Goal: Transaction & Acquisition: Purchase product/service

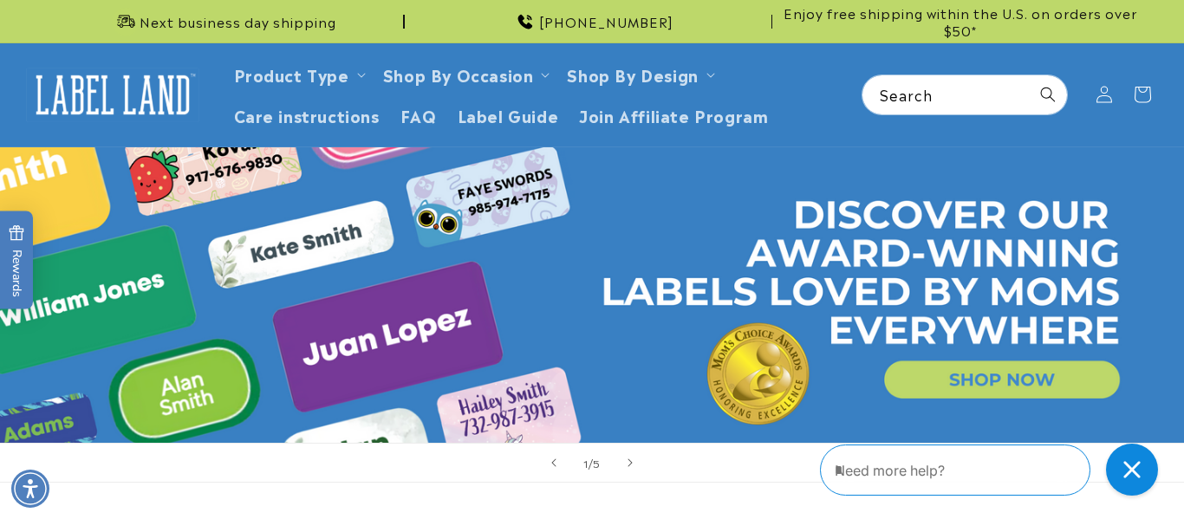
click at [143, 283] on link "Open this option" at bounding box center [592, 295] width 1184 height 296
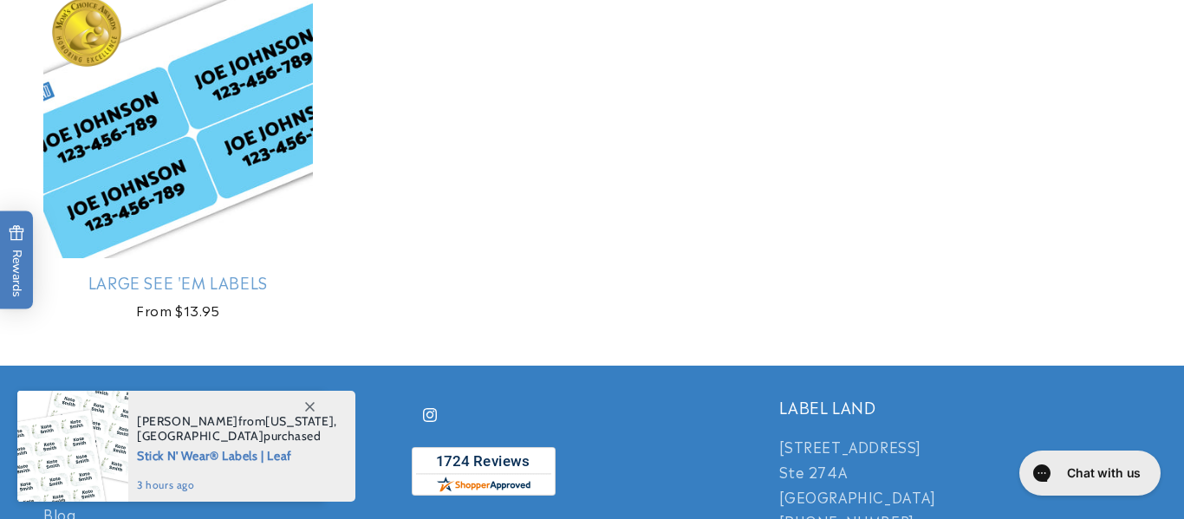
scroll to position [693, 0]
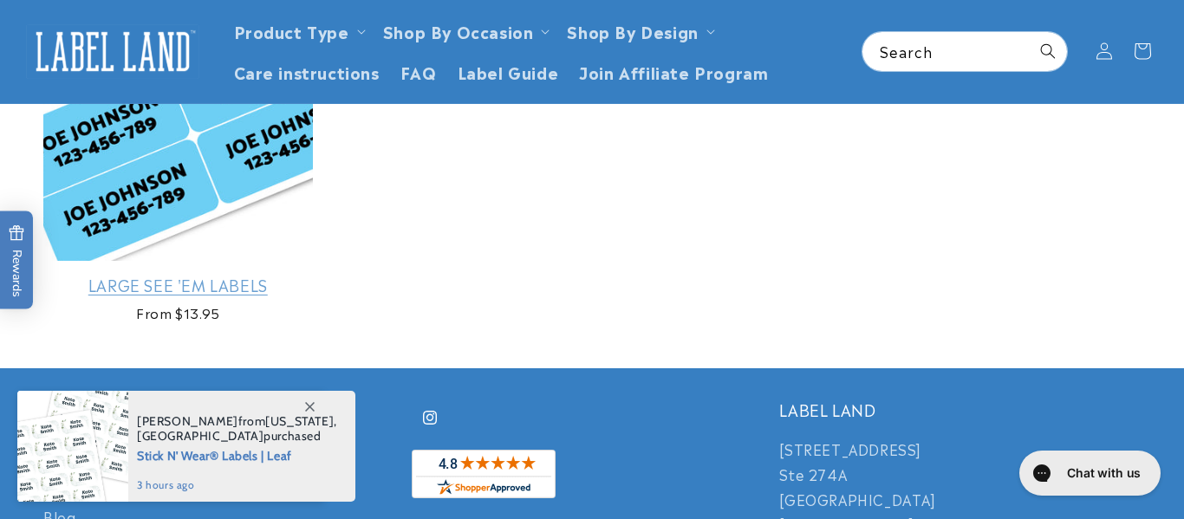
click at [162, 275] on link "Large See 'em Labels" at bounding box center [177, 285] width 269 height 20
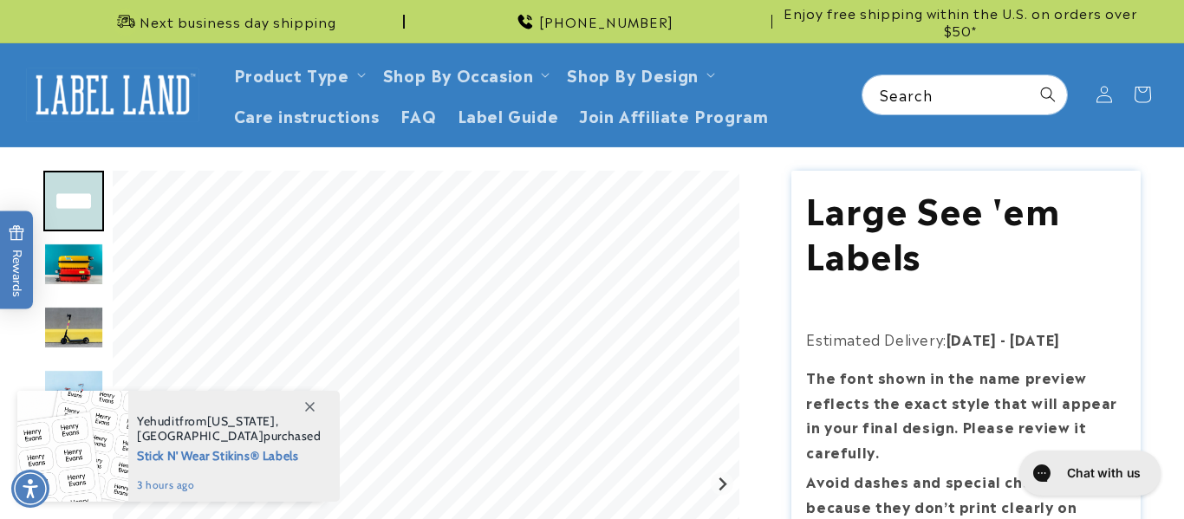
click at [308, 409] on icon at bounding box center [310, 407] width 10 height 10
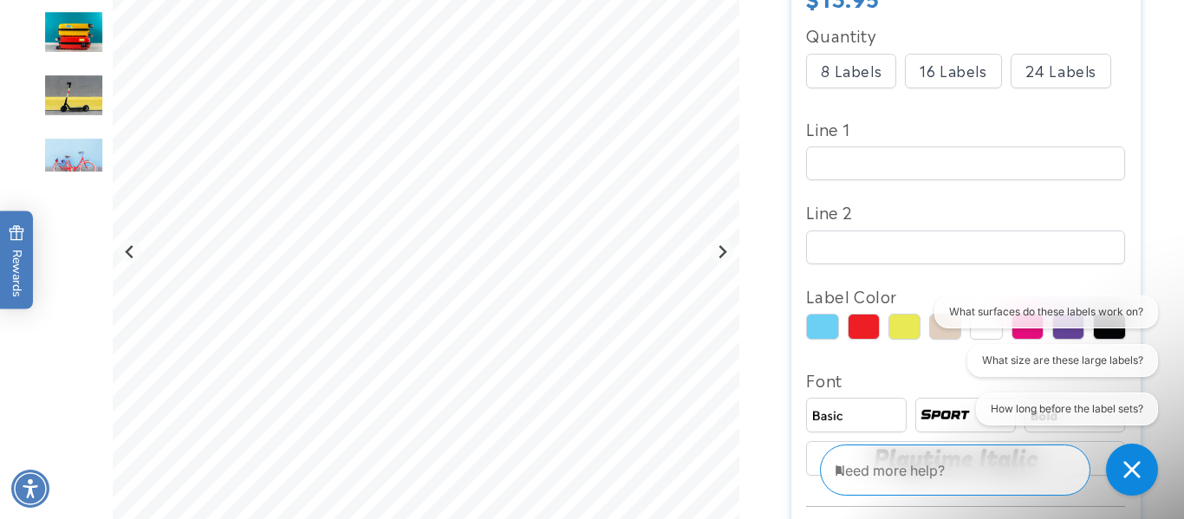
scroll to position [589, 0]
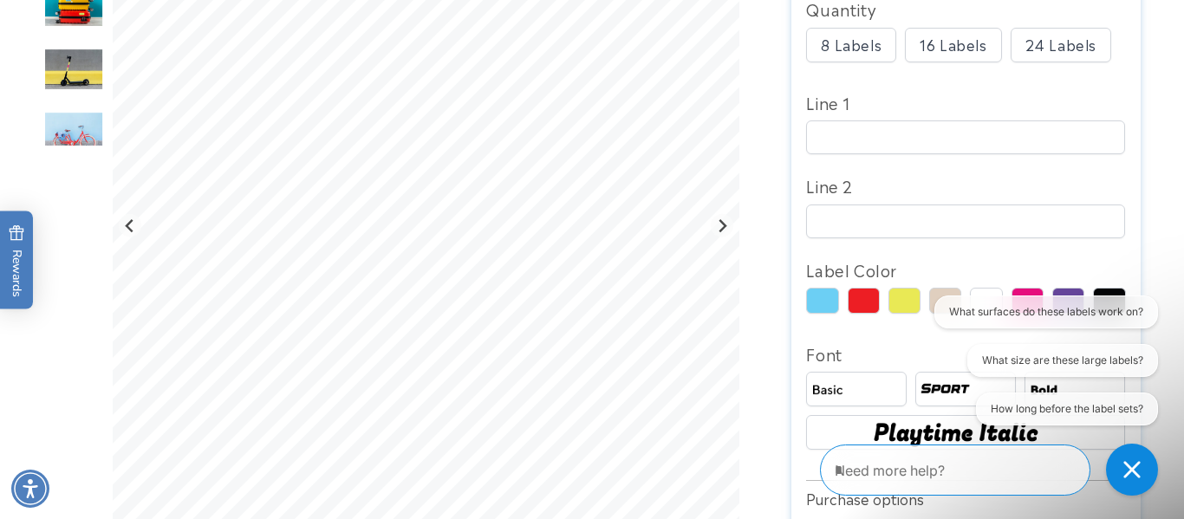
click at [951, 28] on div "16 Labels" at bounding box center [953, 45] width 96 height 35
click at [887, 120] on input "Line 1" at bounding box center [965, 137] width 319 height 34
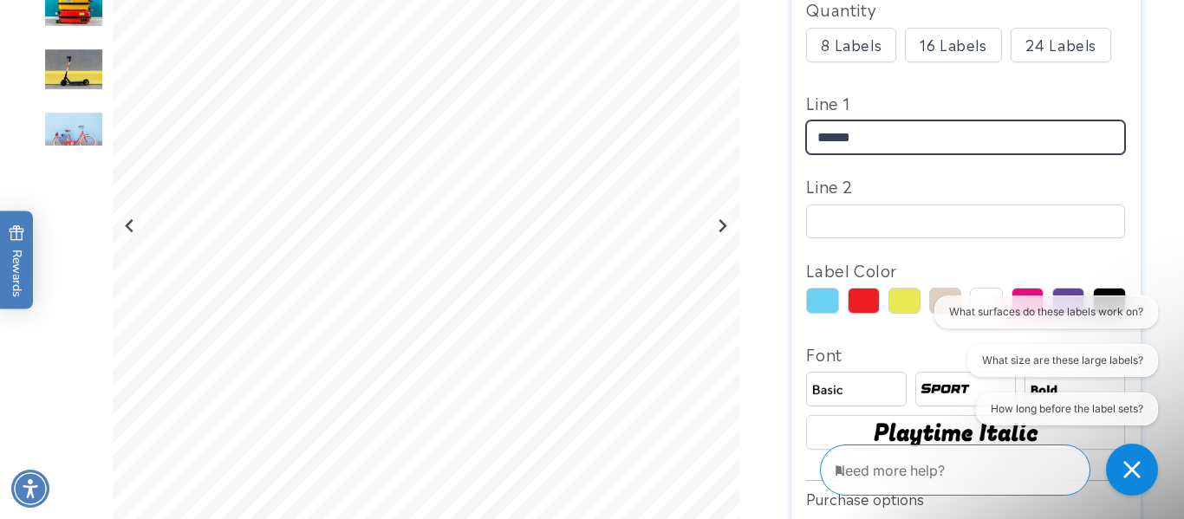
type input "******"
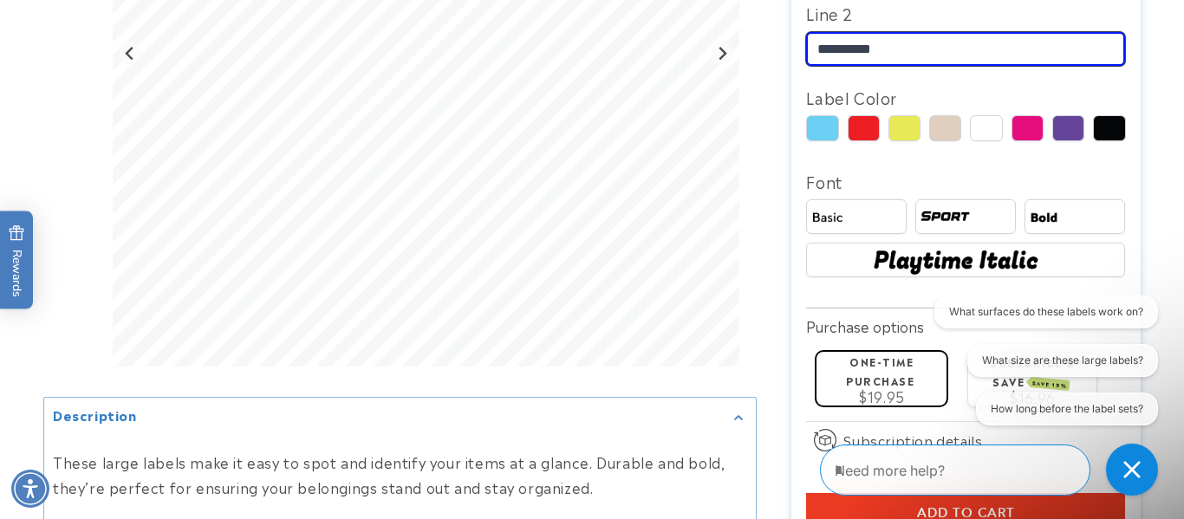
scroll to position [782, 0]
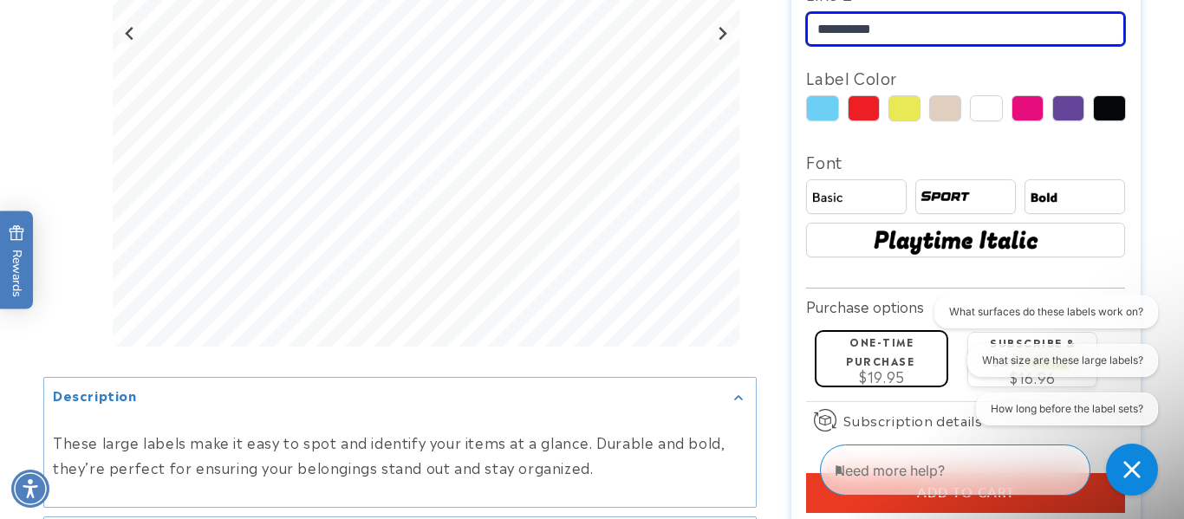
type input "**********"
click at [886, 189] on img at bounding box center [855, 197] width 95 height 16
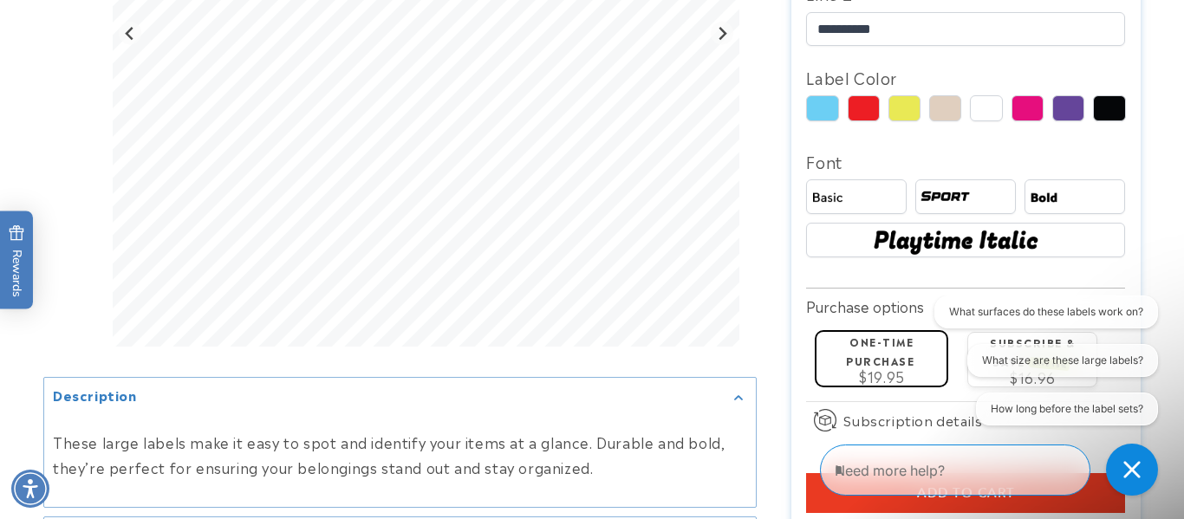
click at [937, 224] on img at bounding box center [966, 240] width 198 height 33
click at [870, 185] on div at bounding box center [856, 196] width 101 height 35
click at [919, 184] on div at bounding box center [965, 196] width 101 height 35
click at [1091, 189] on img at bounding box center [1074, 197] width 95 height 16
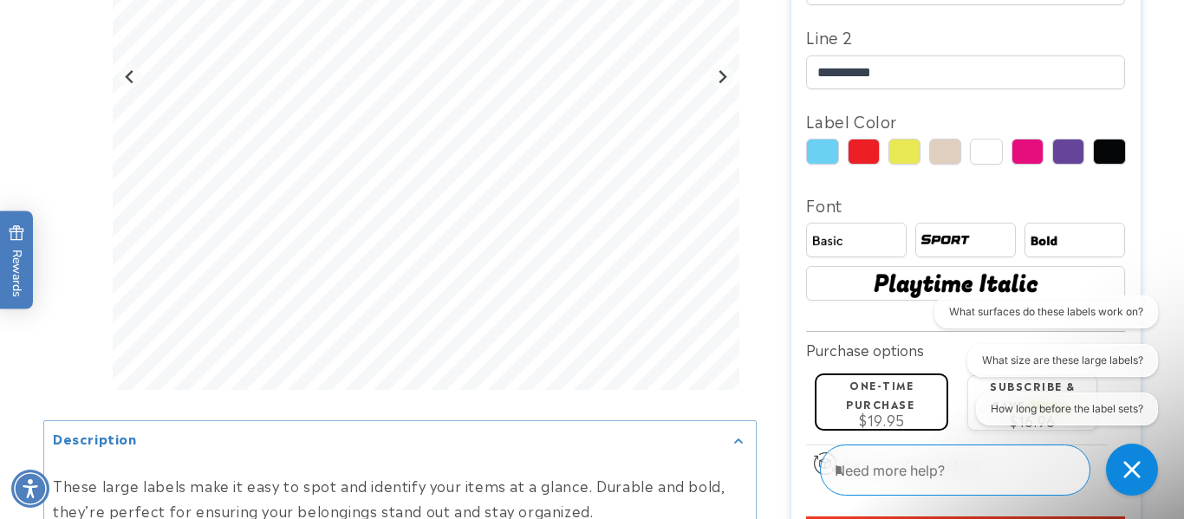
scroll to position [747, 0]
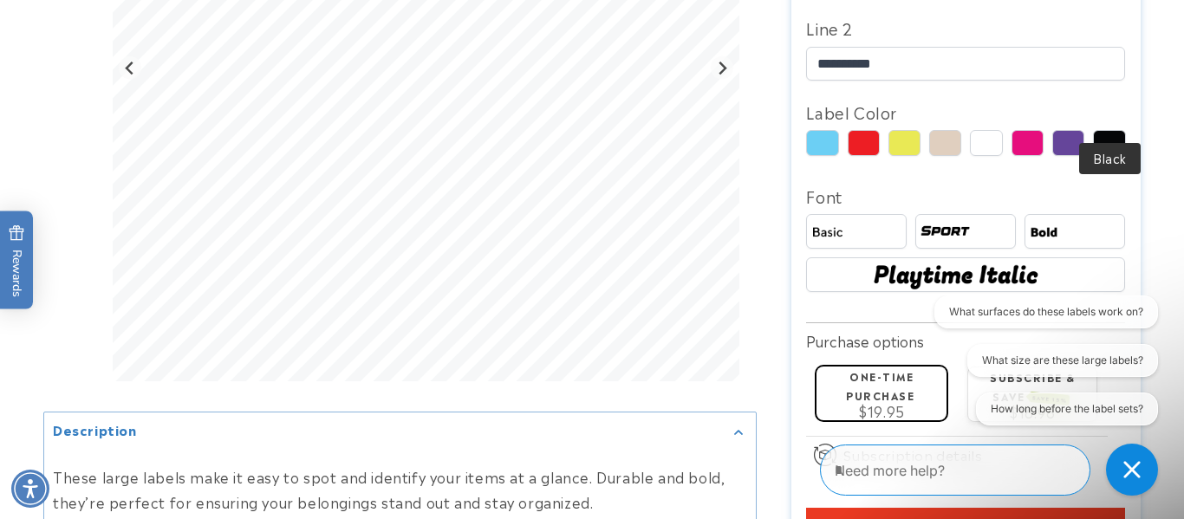
click at [1116, 130] on div at bounding box center [1109, 143] width 32 height 26
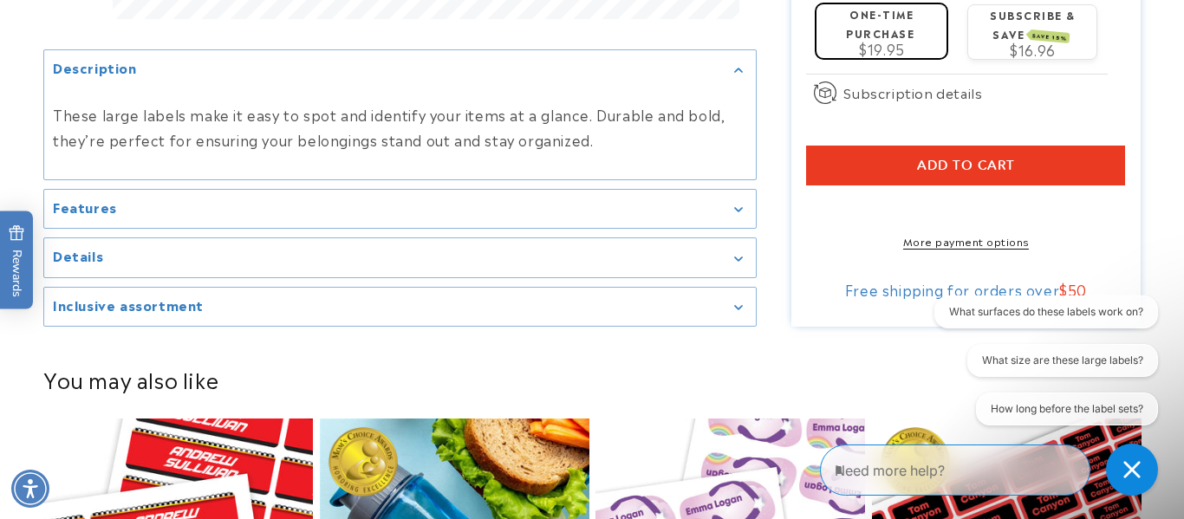
scroll to position [1144, 0]
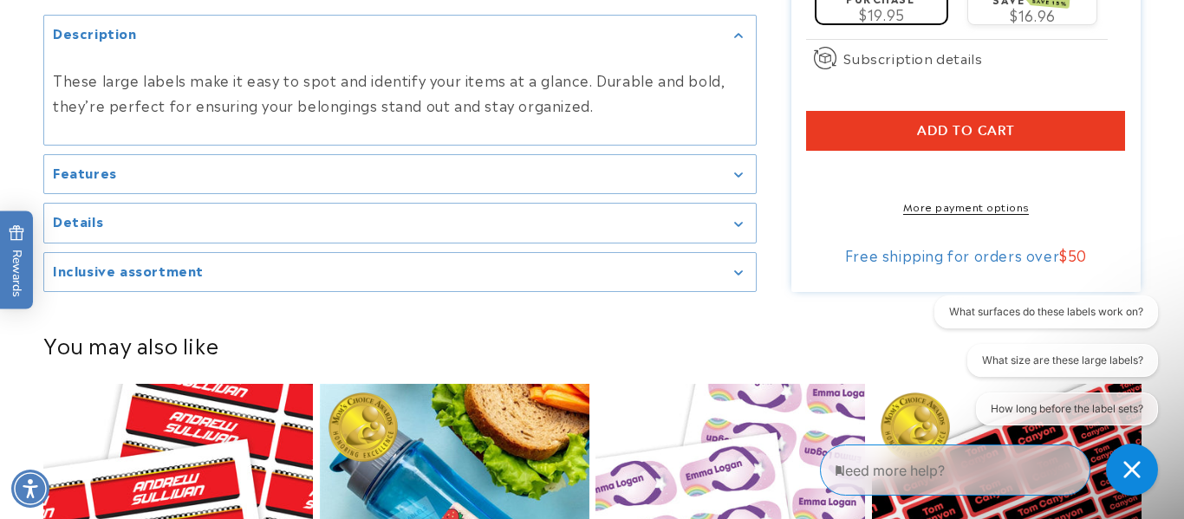
click at [728, 219] on div "Details" at bounding box center [400, 223] width 694 height 13
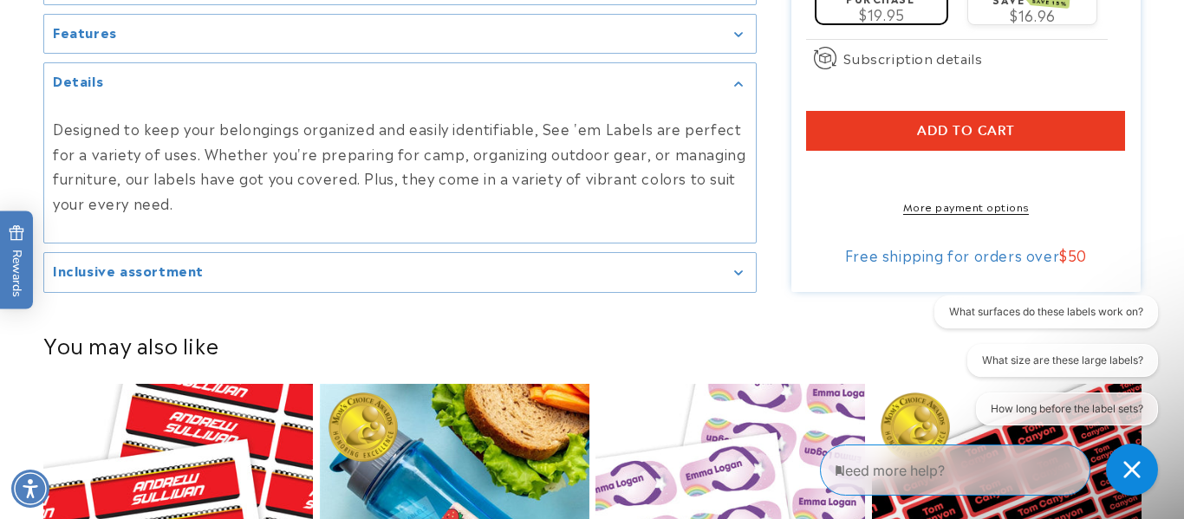
click at [728, 219] on div "Designed to keep your belongings organized and easily identifiable, See 'em Lab…" at bounding box center [399, 165] width 711 height 127
click at [734, 80] on div "Details" at bounding box center [400, 82] width 694 height 13
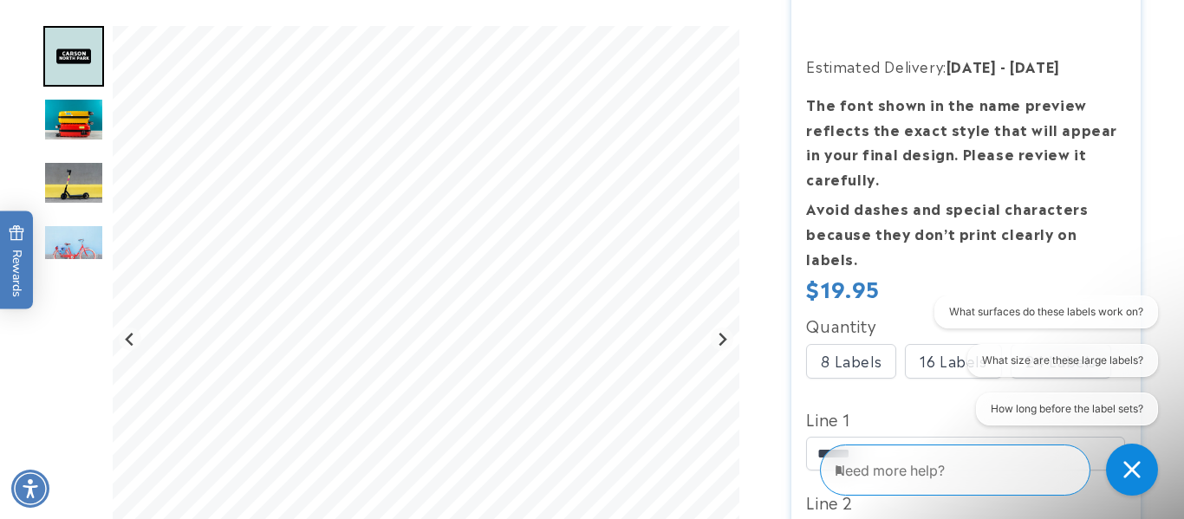
scroll to position [277, 0]
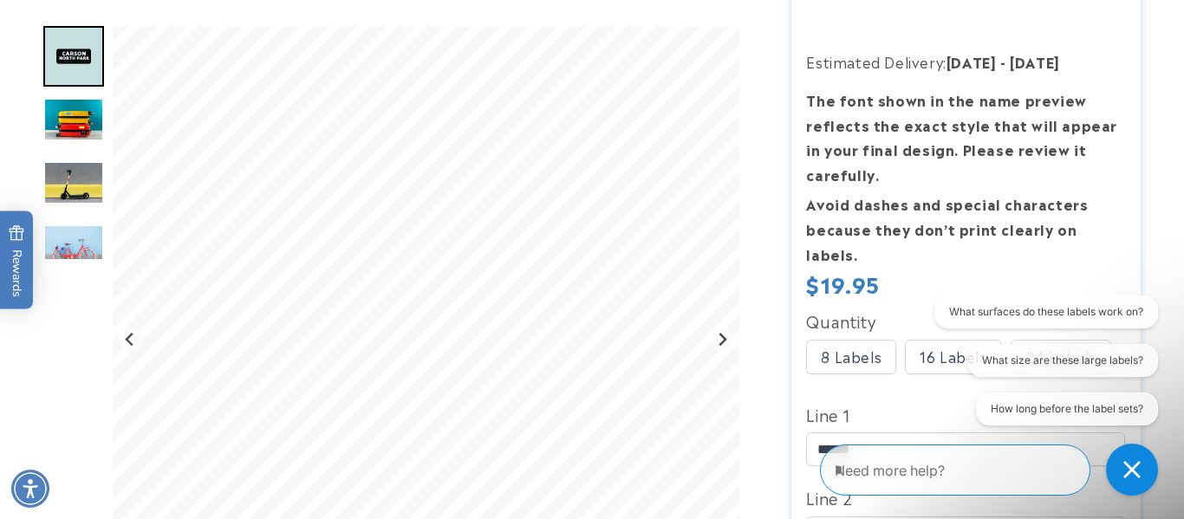
click at [940, 179] on p "The font shown in the name preview reflects the exact style that will appear in…" at bounding box center [965, 138] width 319 height 100
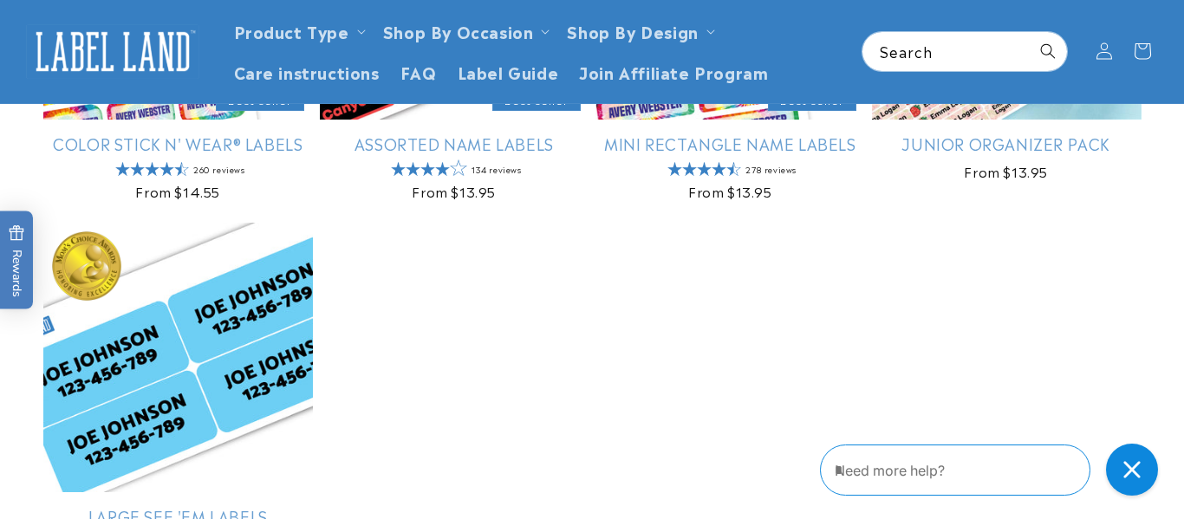
scroll to position [416, 0]
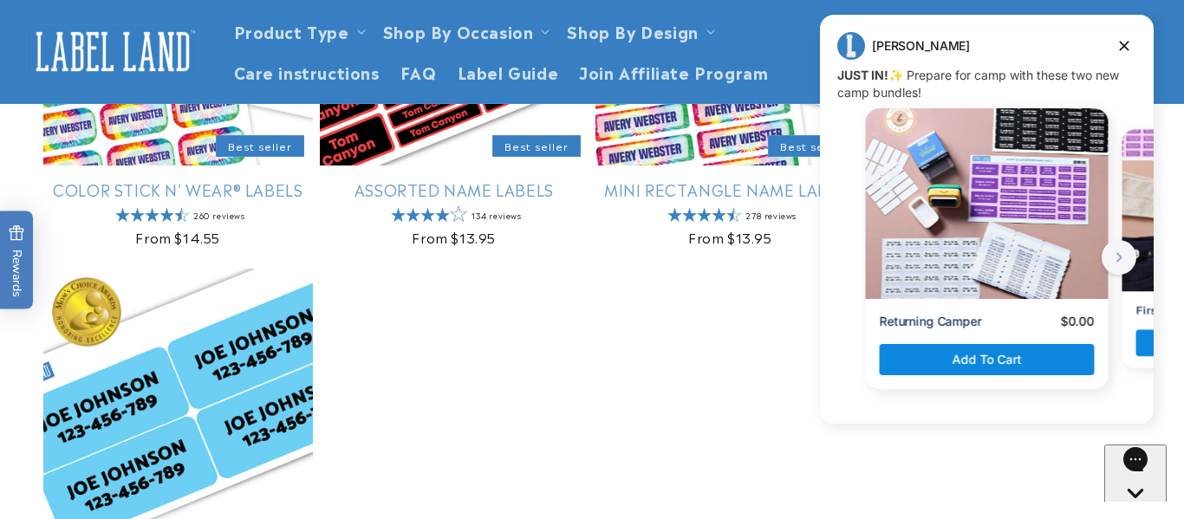
click at [670, 347] on ul "Color Stick N' Wear® Labels Best seller Color Stick N' Wear® Labels 260 reviews…" at bounding box center [591, 255] width 1097 height 718
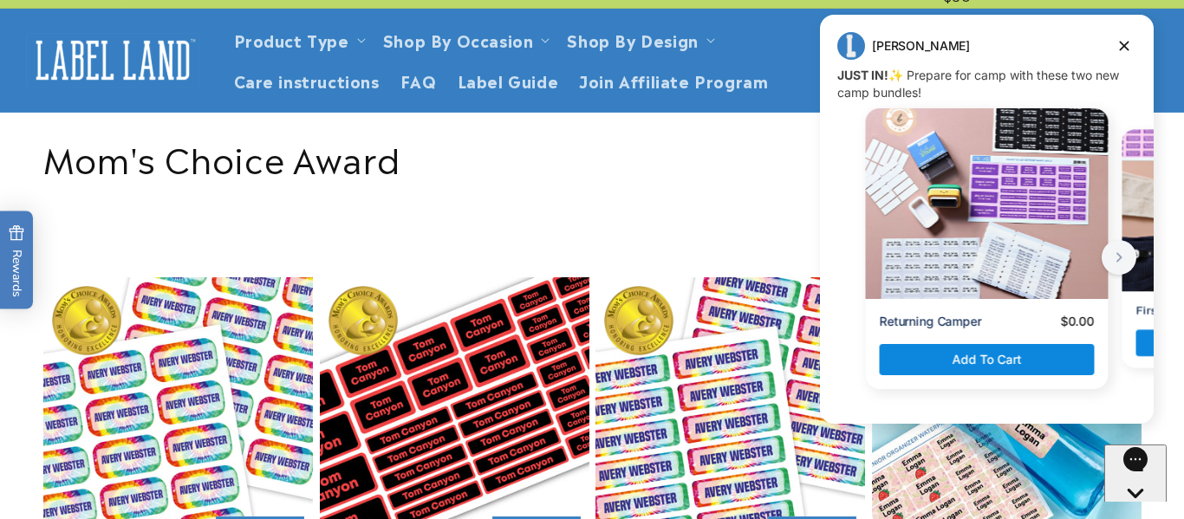
scroll to position [0, 0]
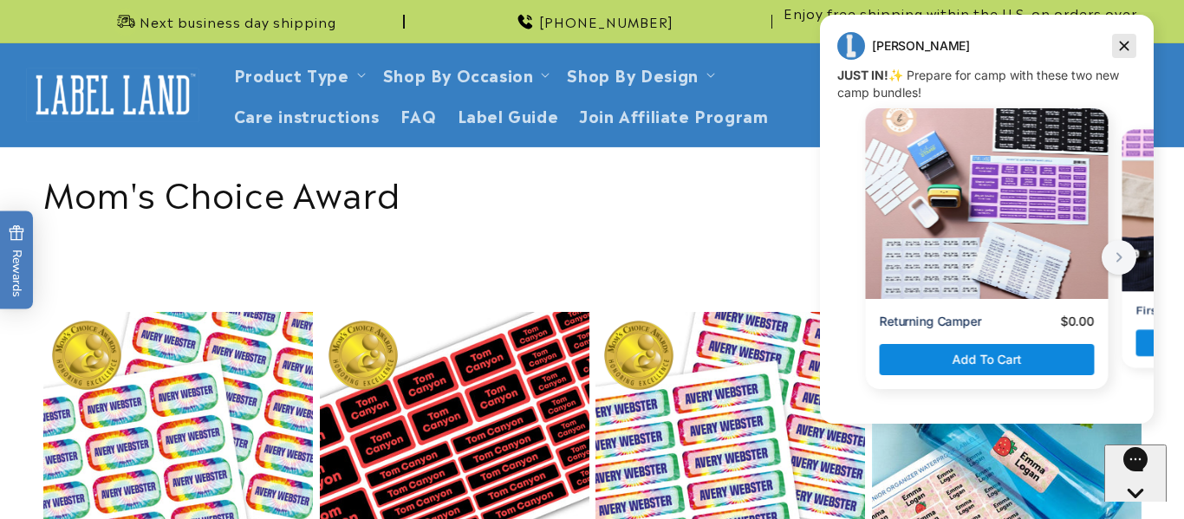
click at [1128, 42] on icon "Dismiss campaign" at bounding box center [1123, 46] width 17 height 21
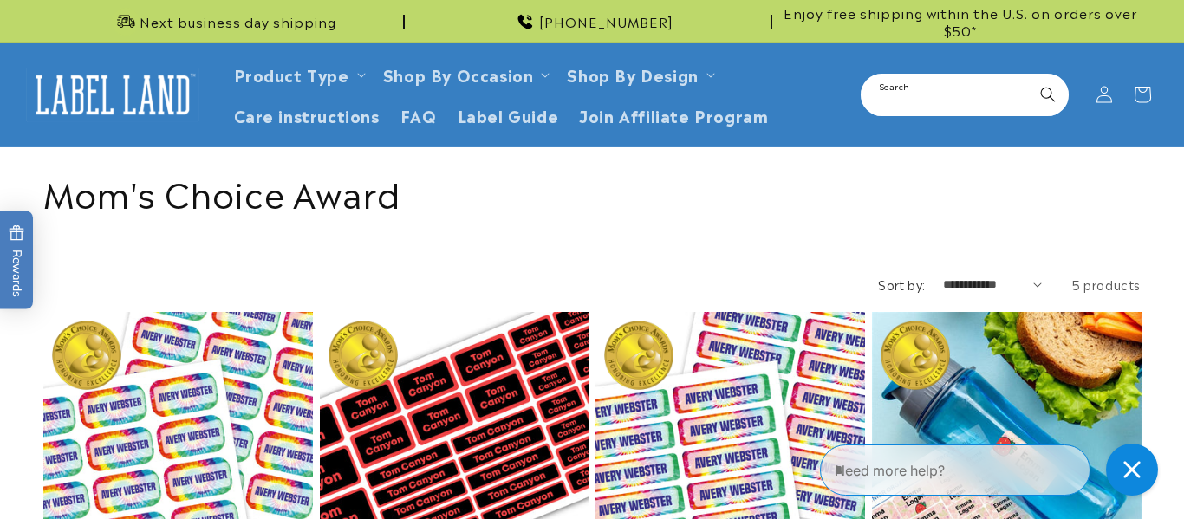
click at [915, 96] on input "Search" at bounding box center [964, 94] width 205 height 39
type input "*****"
click at [1029, 75] on button "Search" at bounding box center [1048, 94] width 38 height 38
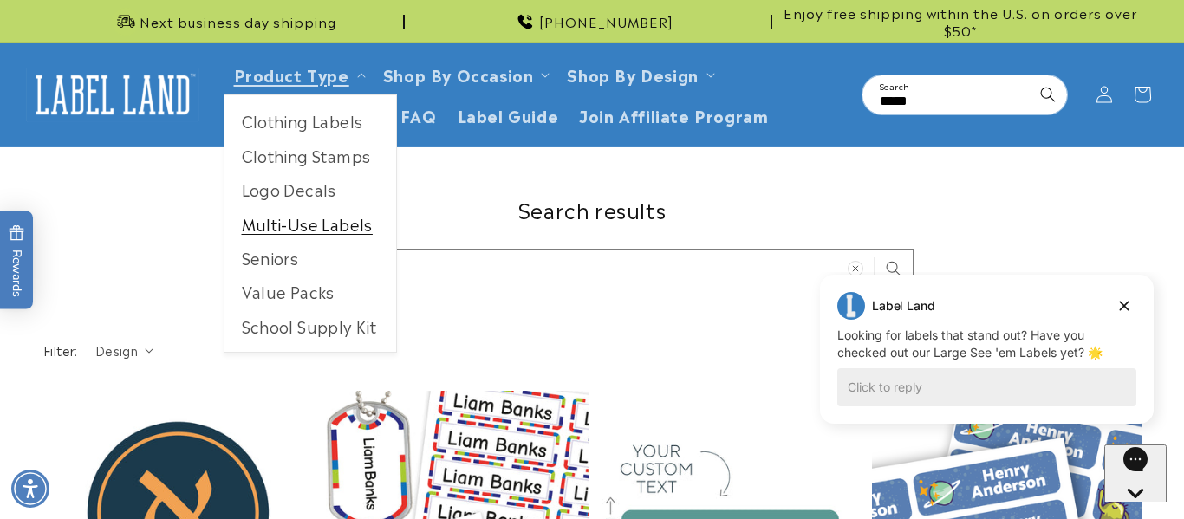
click at [326, 224] on link "Multi-Use Labels" at bounding box center [310, 224] width 172 height 34
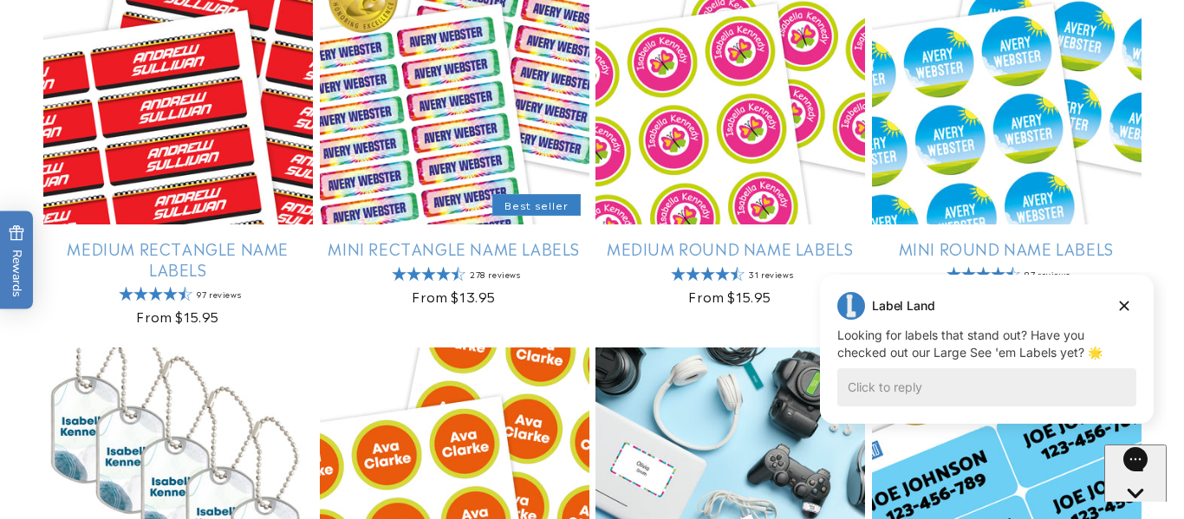
scroll to position [1109, 0]
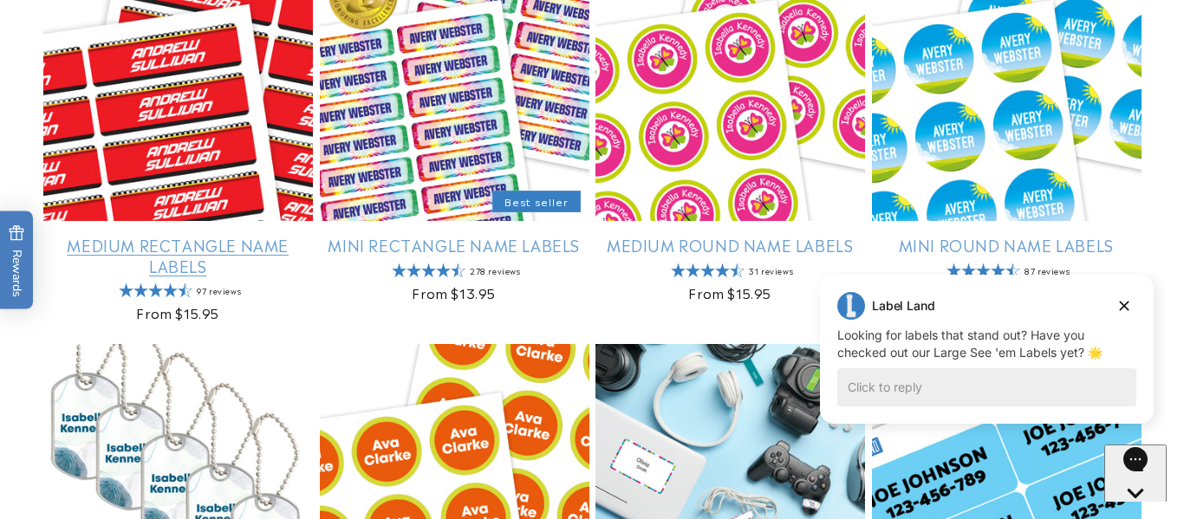
click at [215, 235] on link "Medium Rectangle Name Labels" at bounding box center [177, 255] width 269 height 41
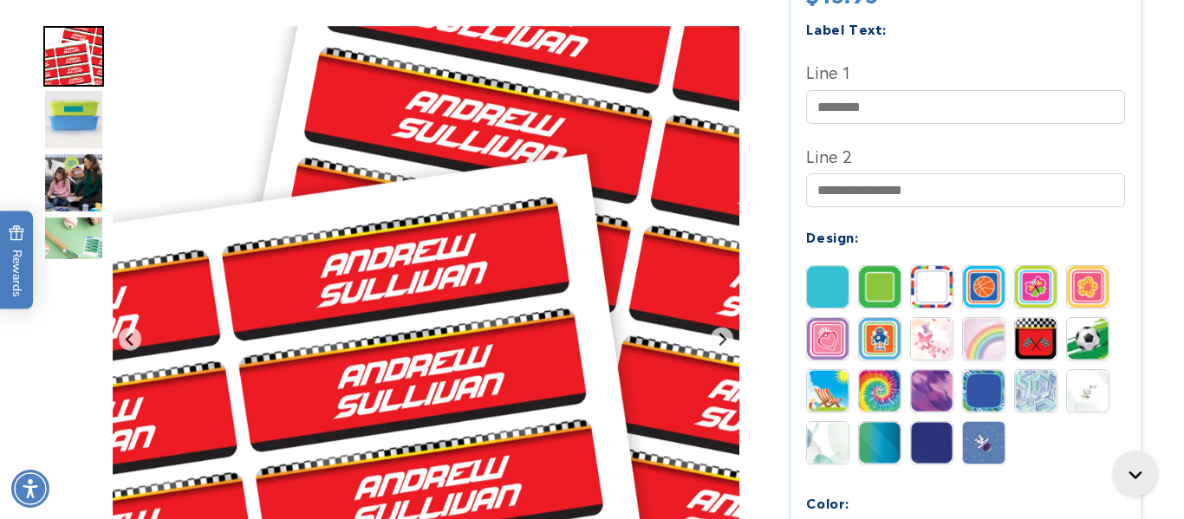
scroll to position [659, 0]
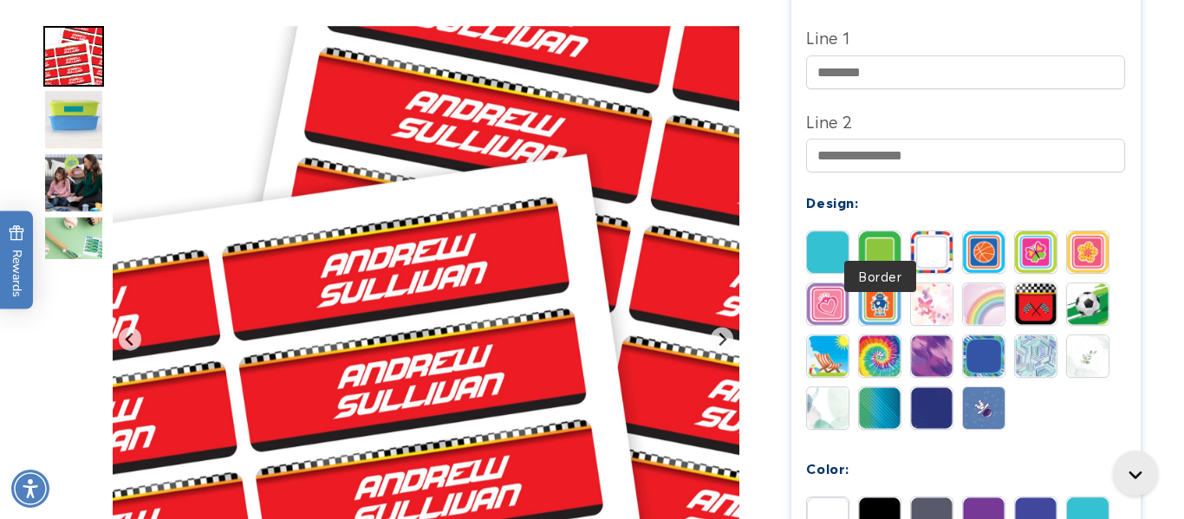
click at [885, 231] on img at bounding box center [880, 252] width 42 height 42
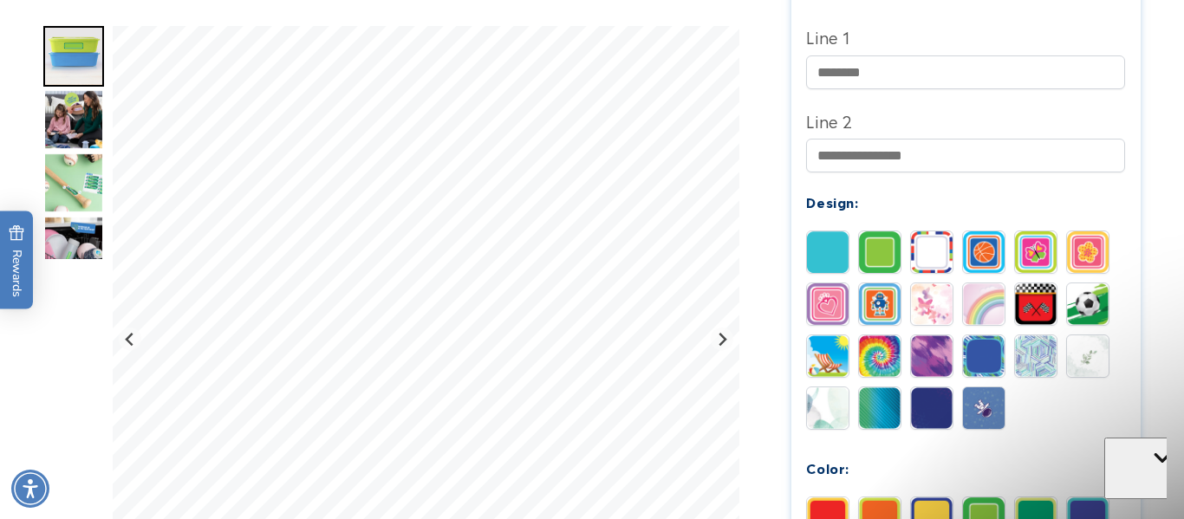
scroll to position [0, 0]
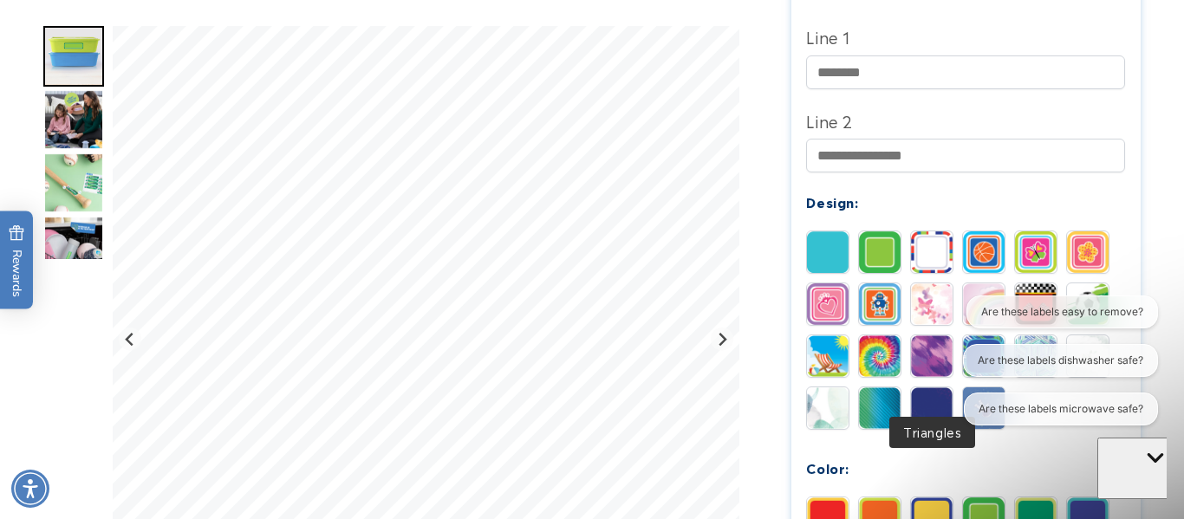
click at [937, 395] on img at bounding box center [932, 408] width 42 height 42
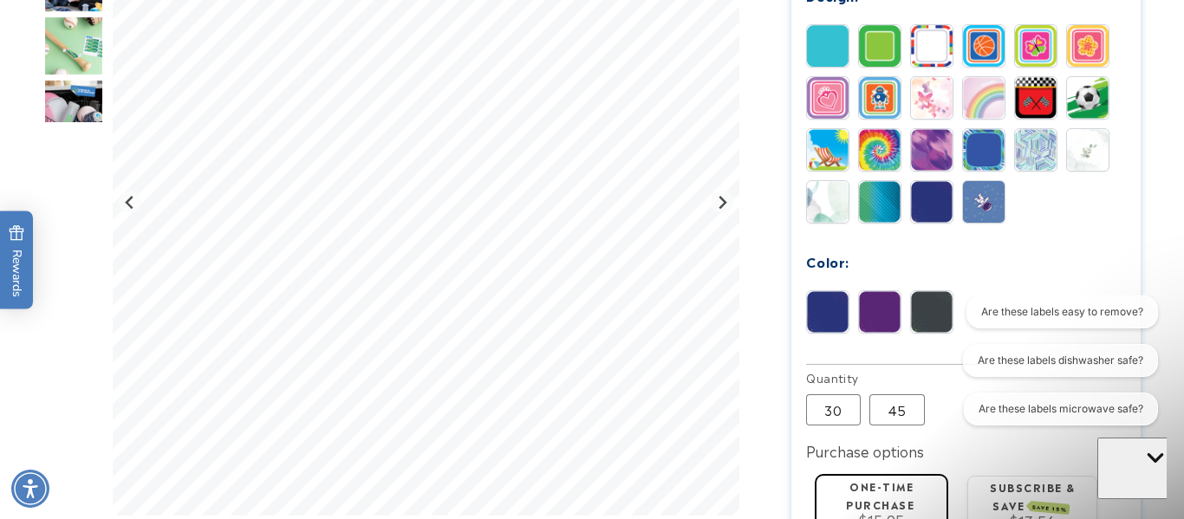
scroll to position [867, 0]
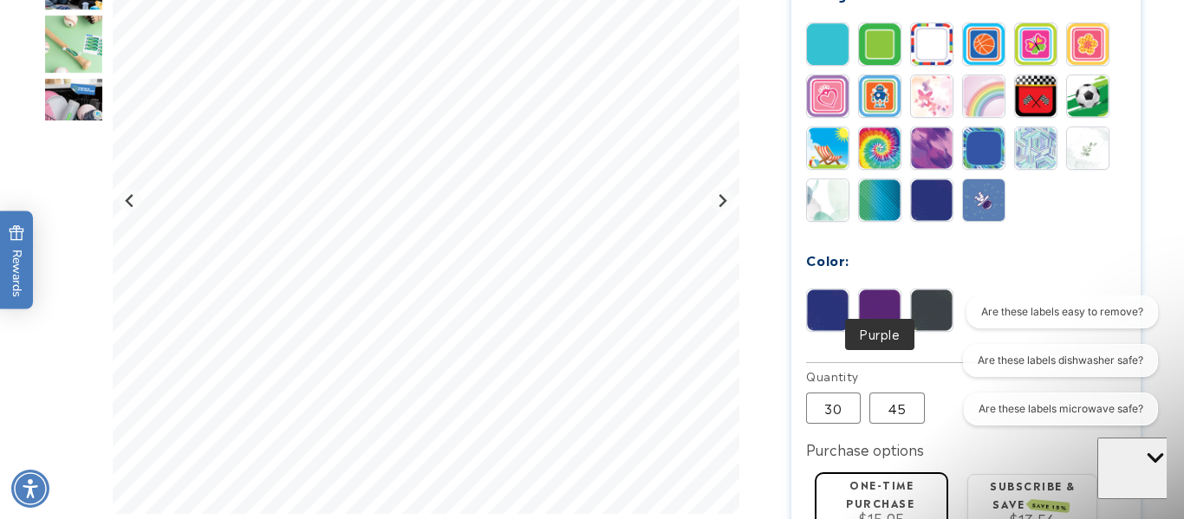
click at [871, 293] on img at bounding box center [880, 310] width 42 height 42
click at [827, 23] on img at bounding box center [828, 44] width 42 height 42
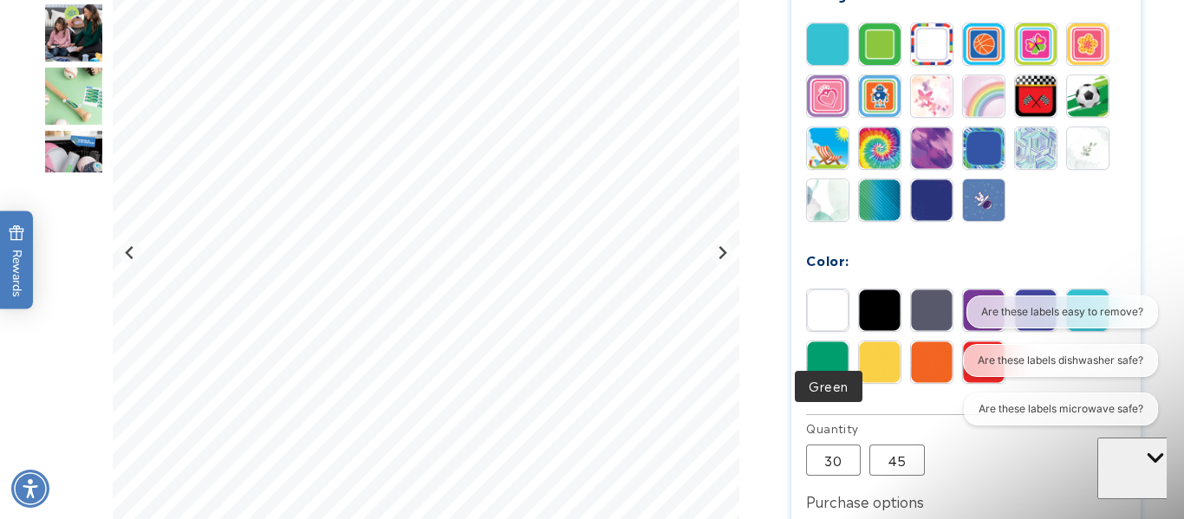
click at [834, 355] on img at bounding box center [828, 362] width 42 height 42
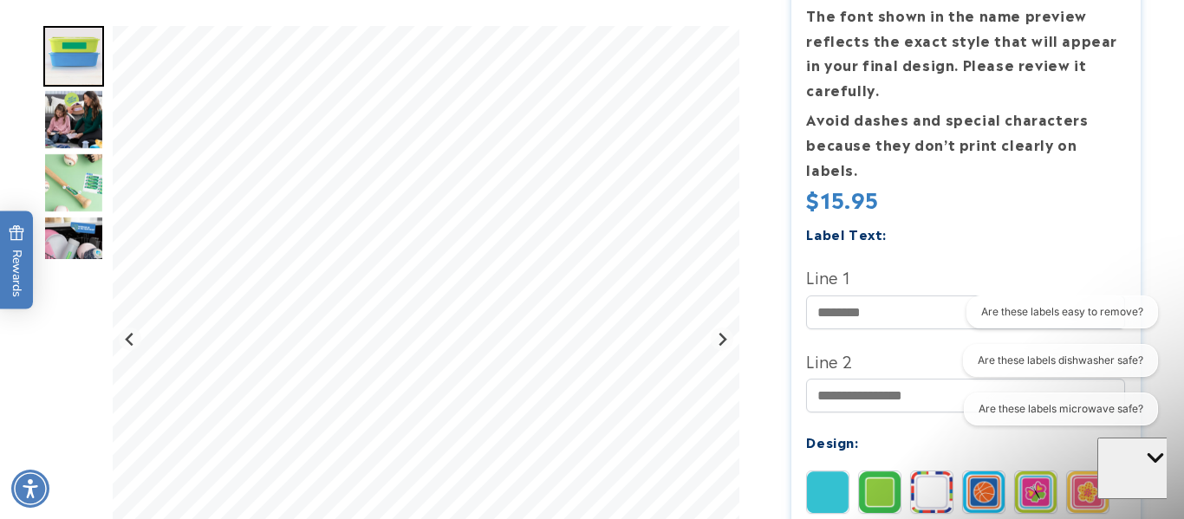
scroll to position [451, 0]
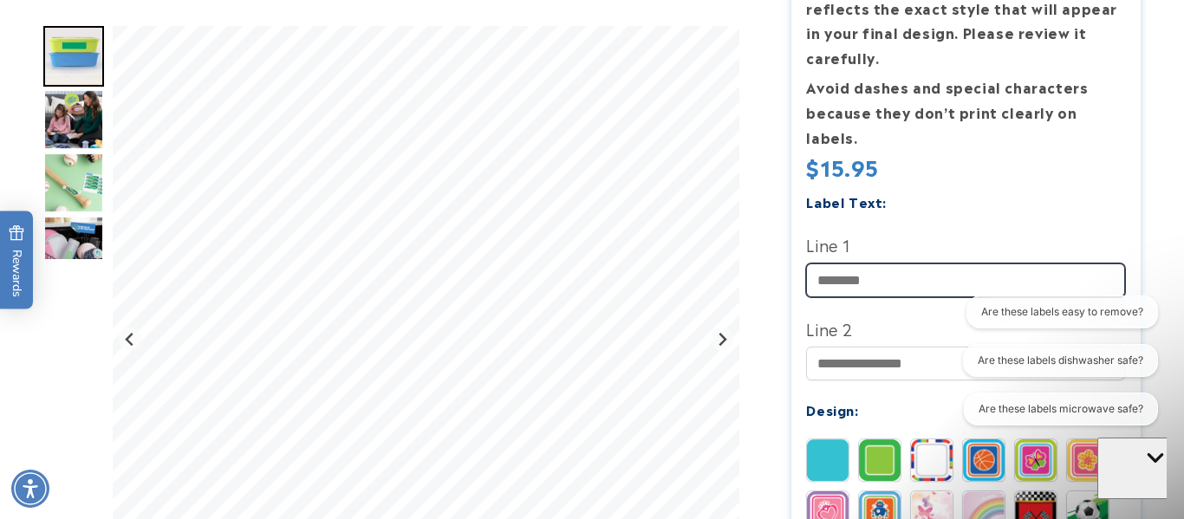
click at [873, 263] on input "Line 1" at bounding box center [965, 280] width 319 height 34
type input "******"
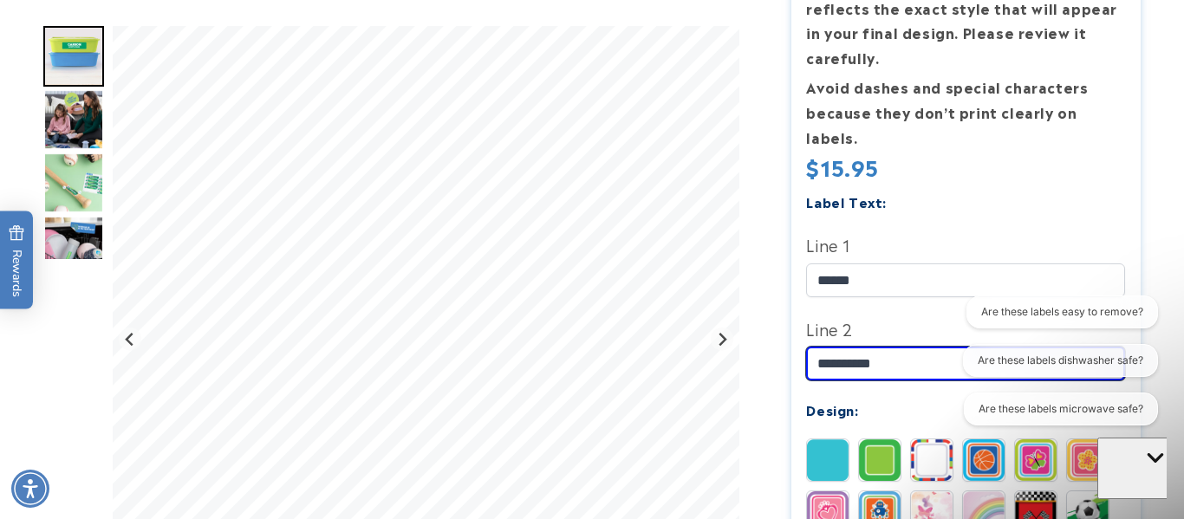
type input "**********"
click at [1021, 190] on div "Label Text:" at bounding box center [965, 201] width 319 height 23
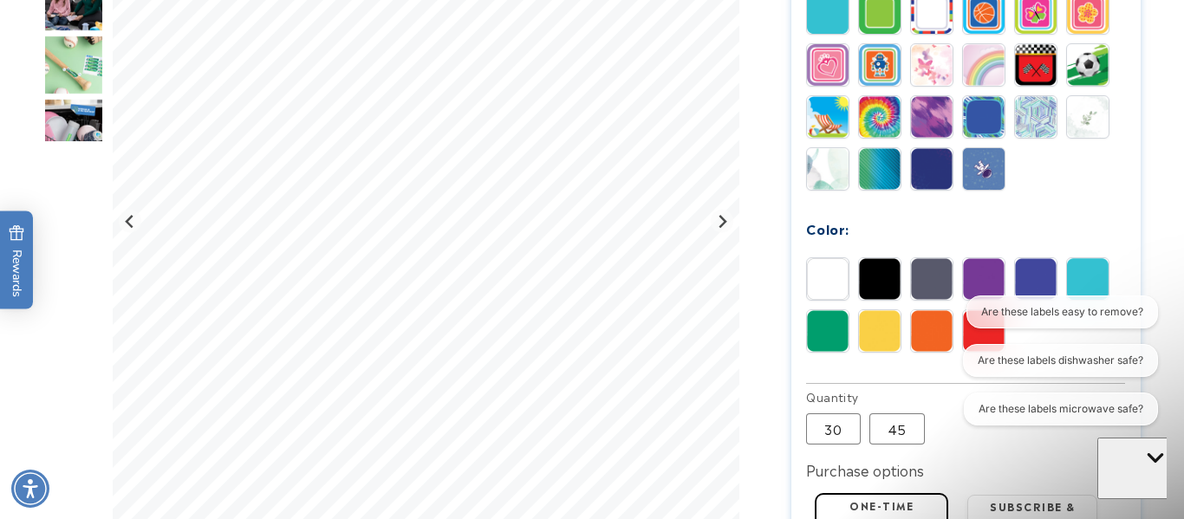
scroll to position [901, 0]
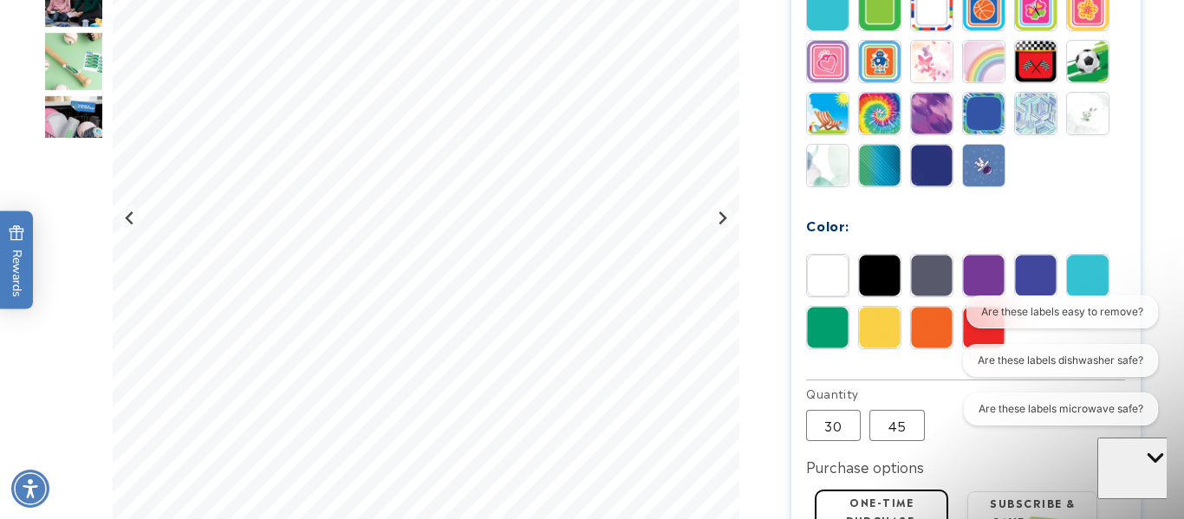
click at [821, 255] on img at bounding box center [828, 276] width 42 height 42
click at [812, 307] on img at bounding box center [828, 328] width 42 height 42
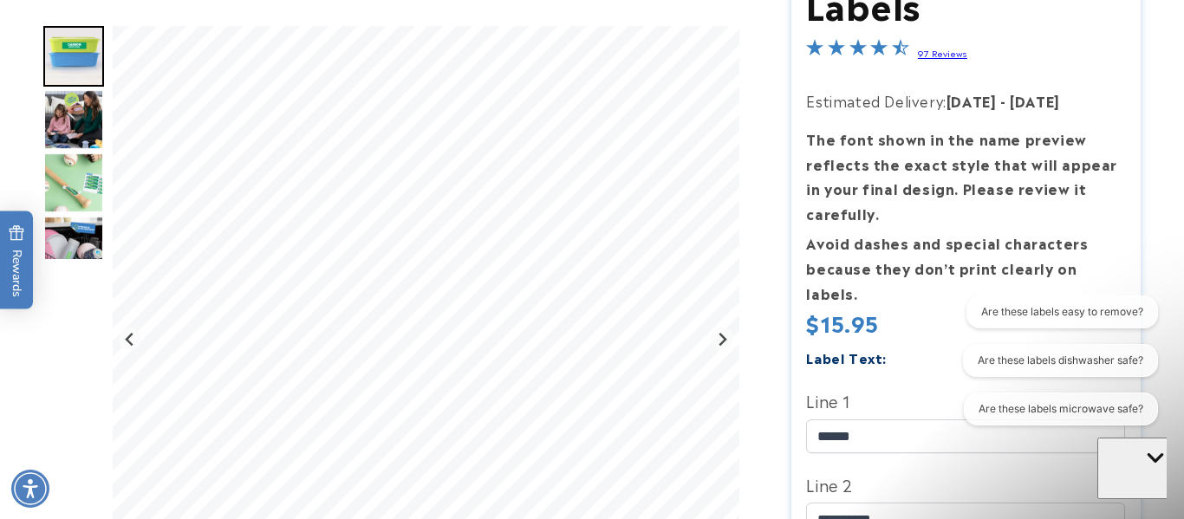
scroll to position [297, 0]
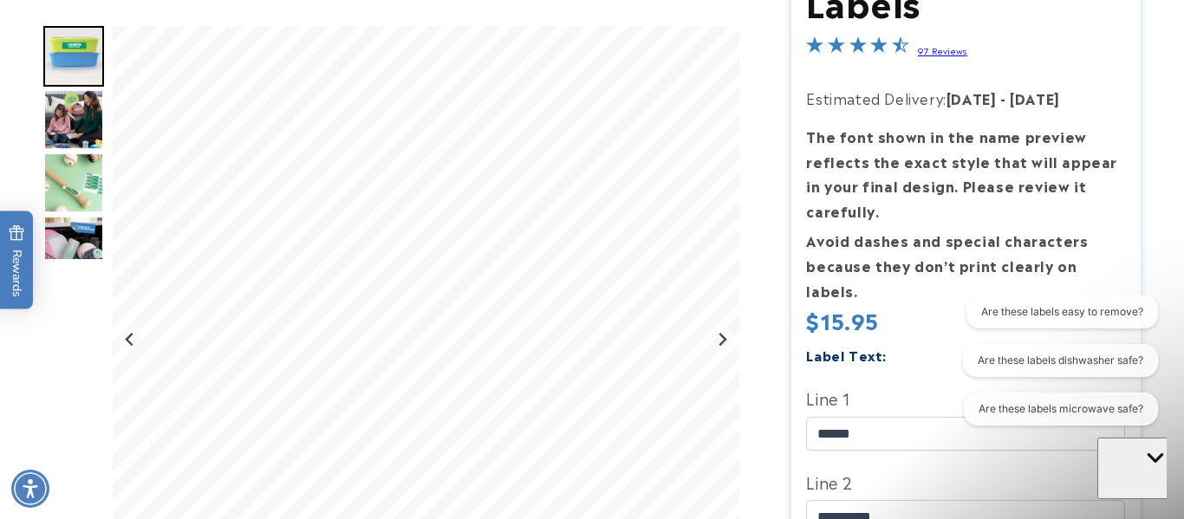
click at [63, 114] on img "Go to slide 3" at bounding box center [73, 119] width 61 height 61
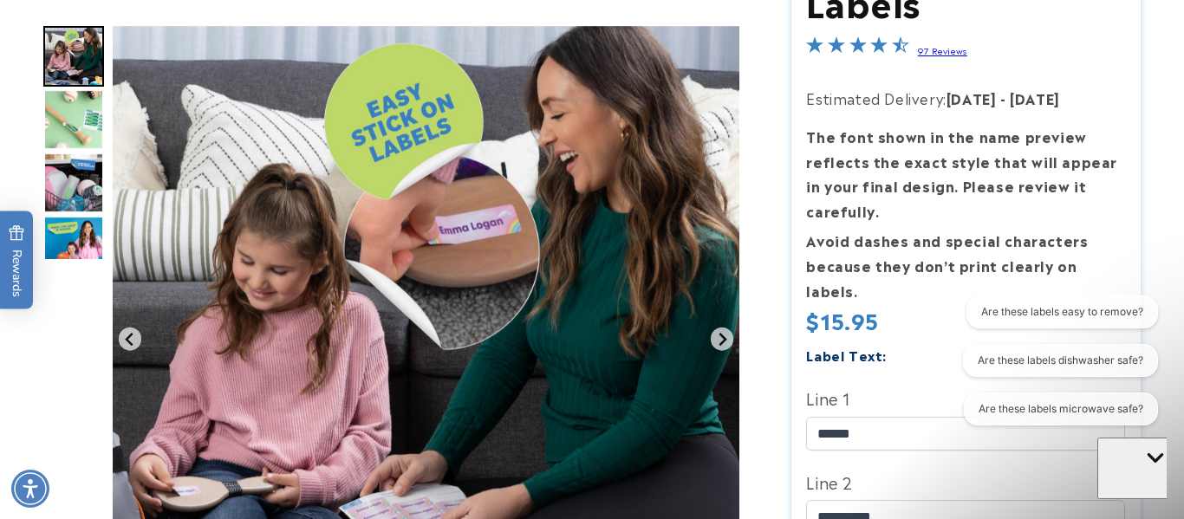
click at [63, 114] on img "Go to slide 4" at bounding box center [73, 119] width 61 height 61
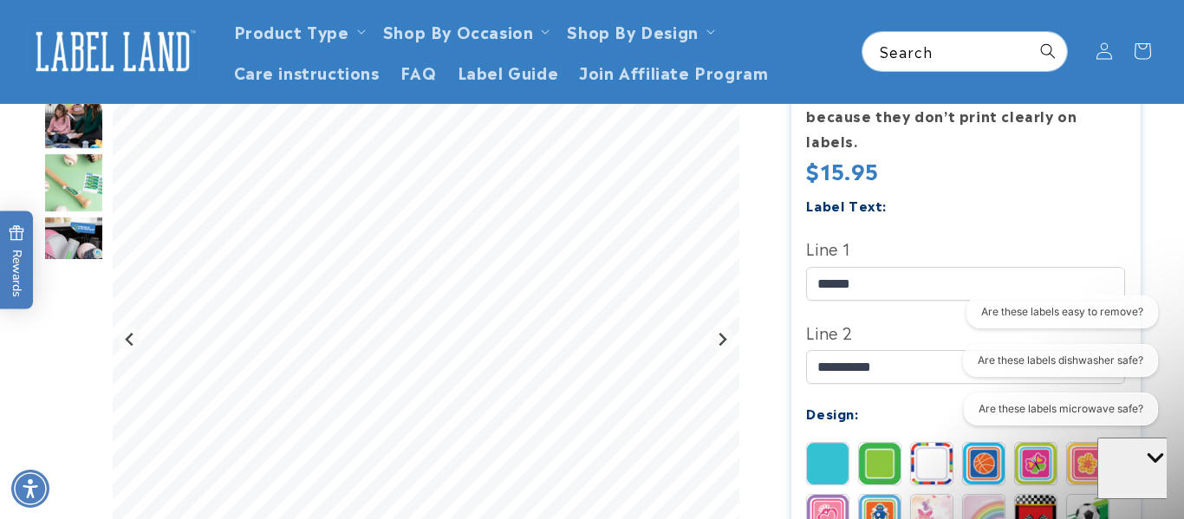
scroll to position [425, 0]
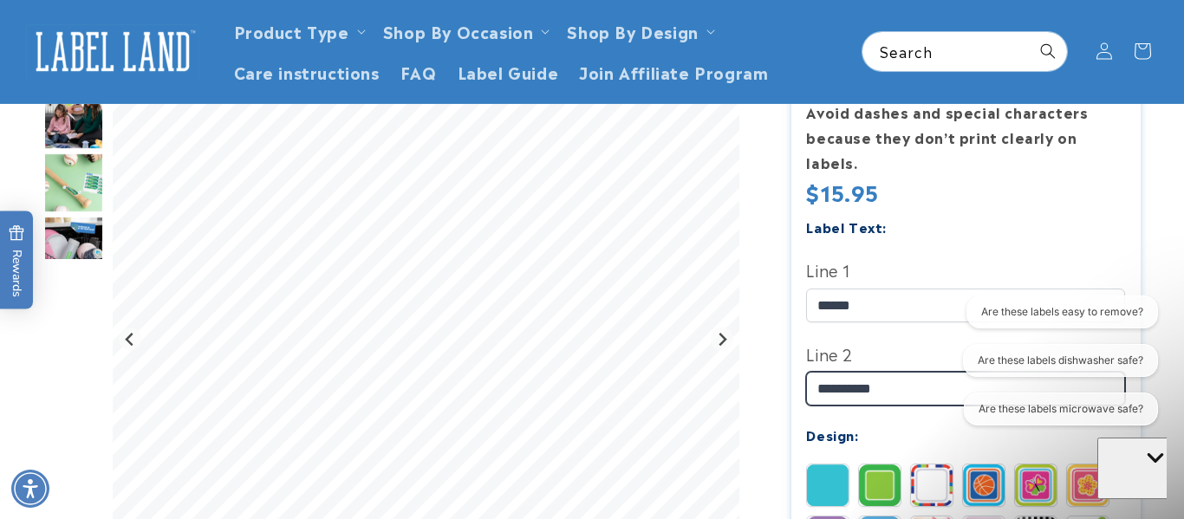
drag, startPoint x: 914, startPoint y: 369, endPoint x: 754, endPoint y: 369, distance: 160.3
click at [754, 369] on div at bounding box center [591, 517] width 1097 height 1545
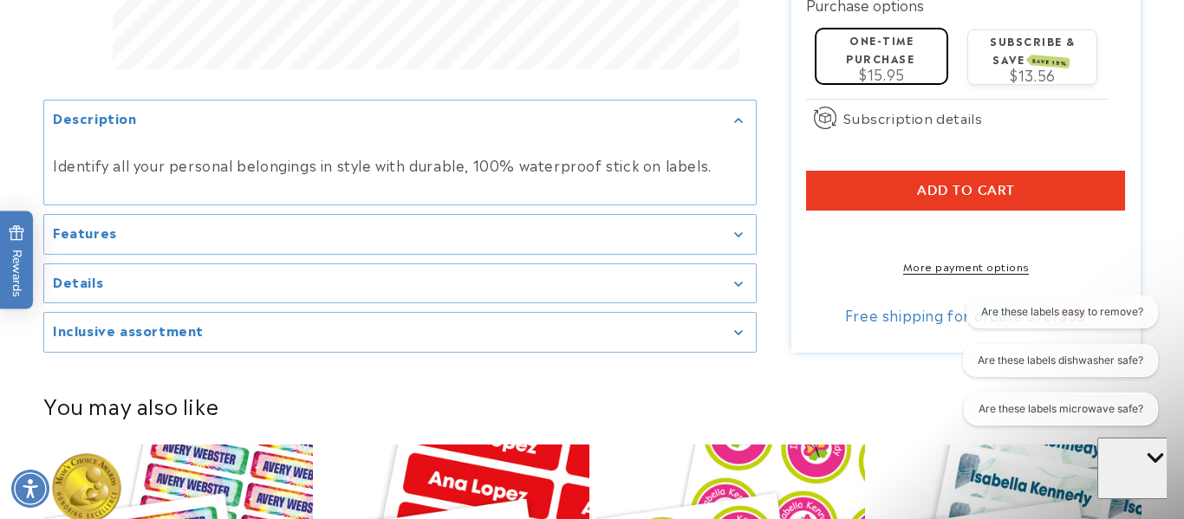
scroll to position [1371, 0]
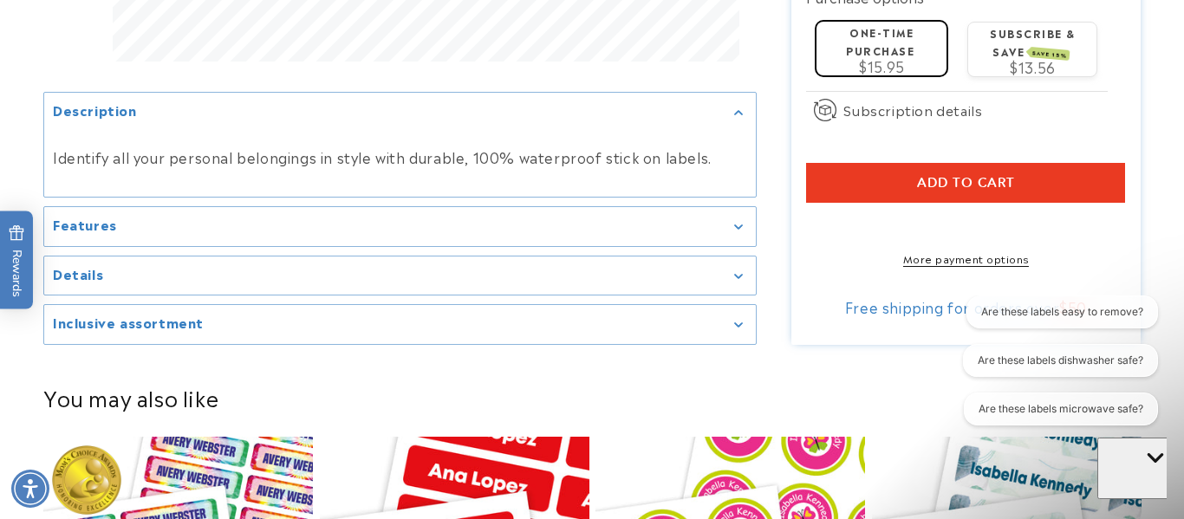
click at [810, 215] on shop-pay-wallet-button at bounding box center [808, 223] width 4 height 21
